Goal: Check status

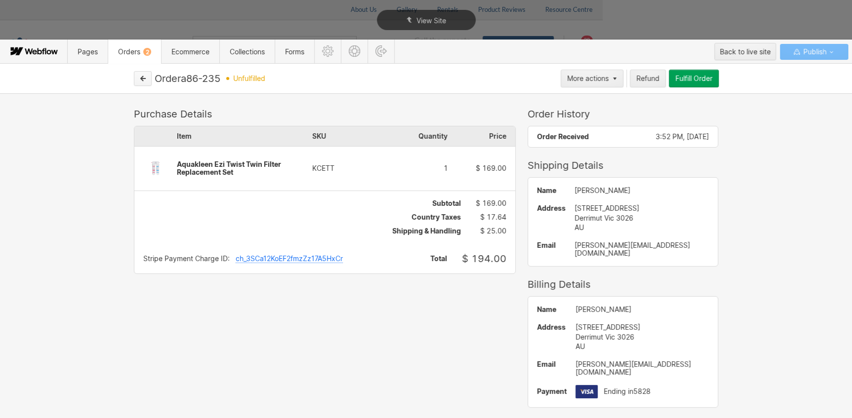
click at [148, 76] on button "button" at bounding box center [143, 78] width 18 height 15
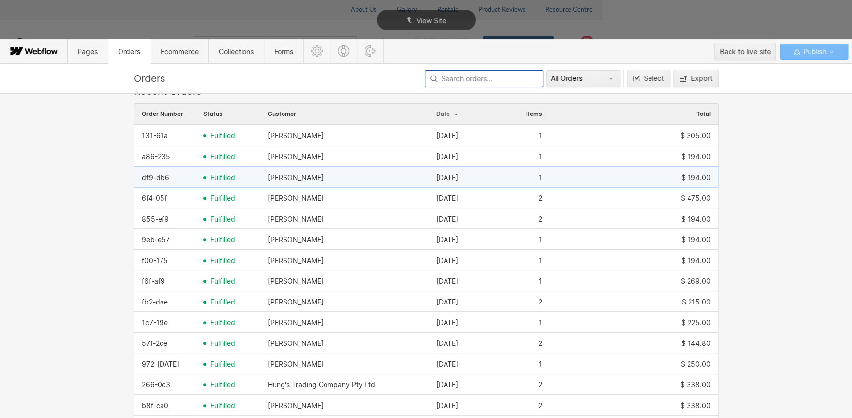
scroll to position [179, 0]
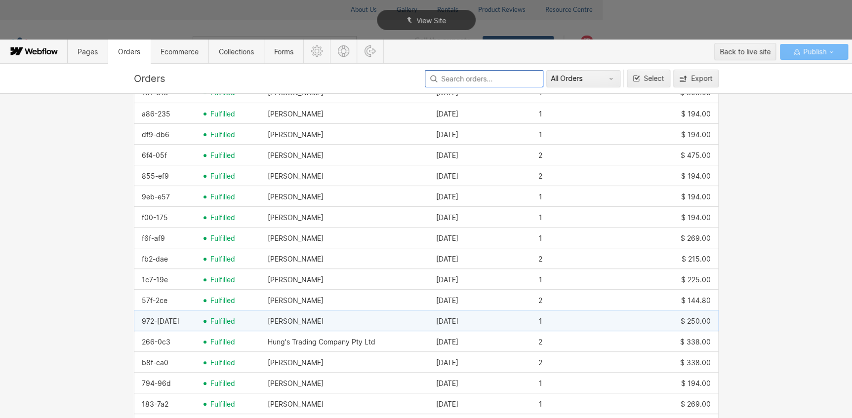
click at [218, 324] on span "fulfilled" at bounding box center [222, 322] width 25 height 8
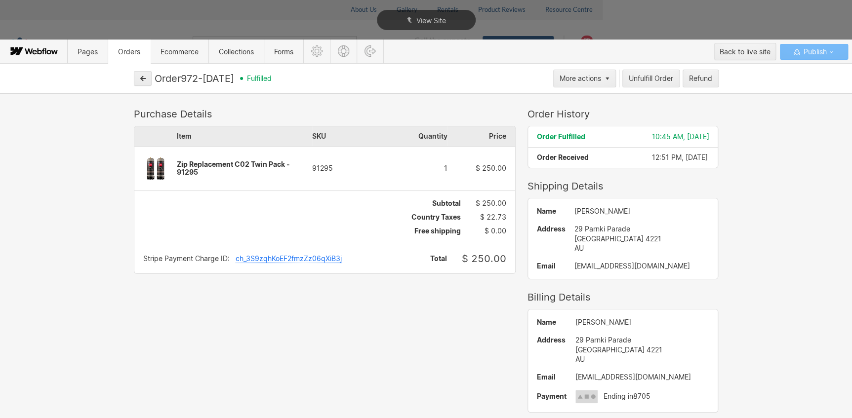
drag, startPoint x: 331, startPoint y: 166, endPoint x: 298, endPoint y: 169, distance: 32.7
click at [297, 169] on div "Item SKU Quantity Price Zip Replacement C02 Twin Pack - 91295 91295 1 $ 250.00" at bounding box center [324, 158] width 381 height 64
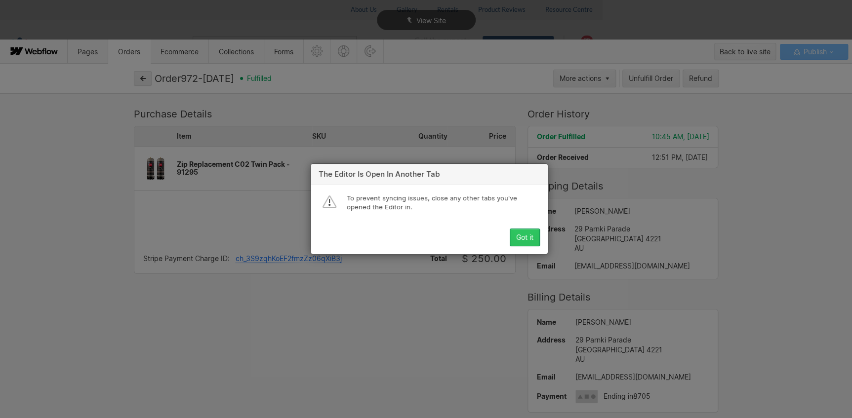
click at [515, 235] on button "Got it" at bounding box center [525, 238] width 30 height 18
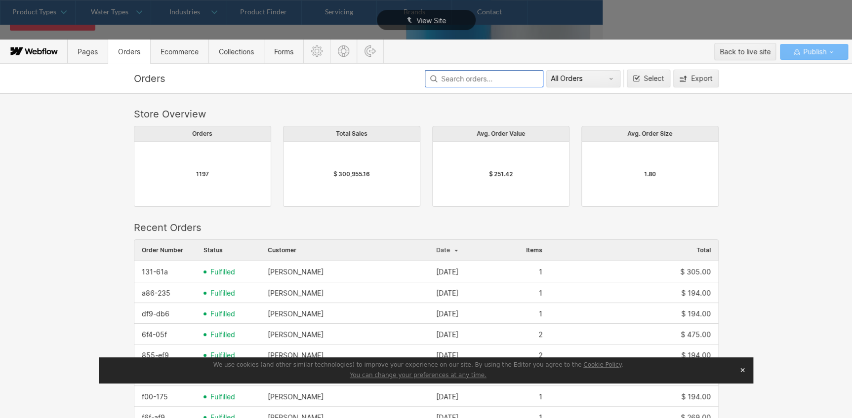
scroll to position [534, 578]
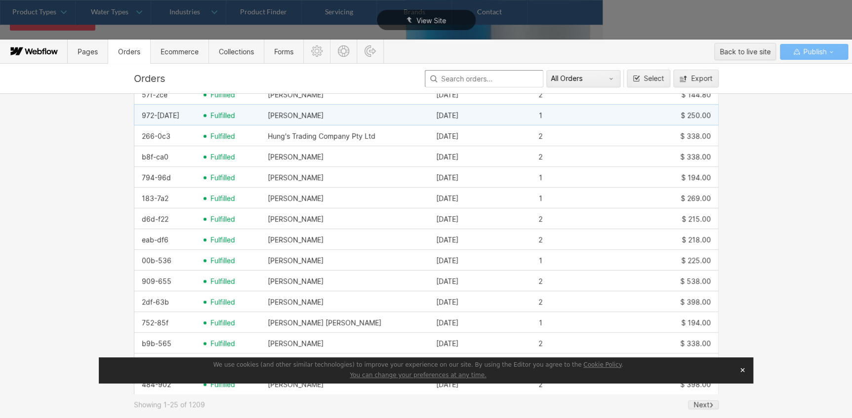
click at [212, 112] on span "fulfilled" at bounding box center [222, 116] width 25 height 8
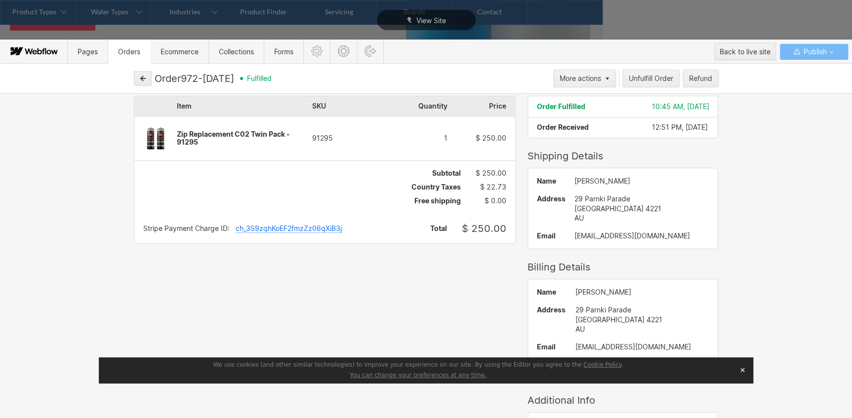
scroll to position [44, 0]
